Goal: Find contact information: Find contact information

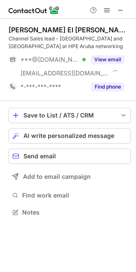
scroll to position [206, 136]
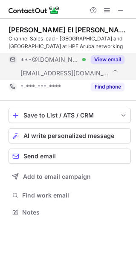
click at [106, 60] on button "View email" at bounding box center [108, 59] width 34 height 9
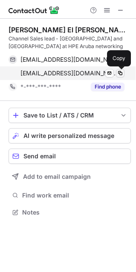
click at [123, 74] on span at bounding box center [119, 73] width 7 height 7
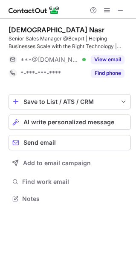
scroll to position [192, 136]
